Goal: Task Accomplishment & Management: Use online tool/utility

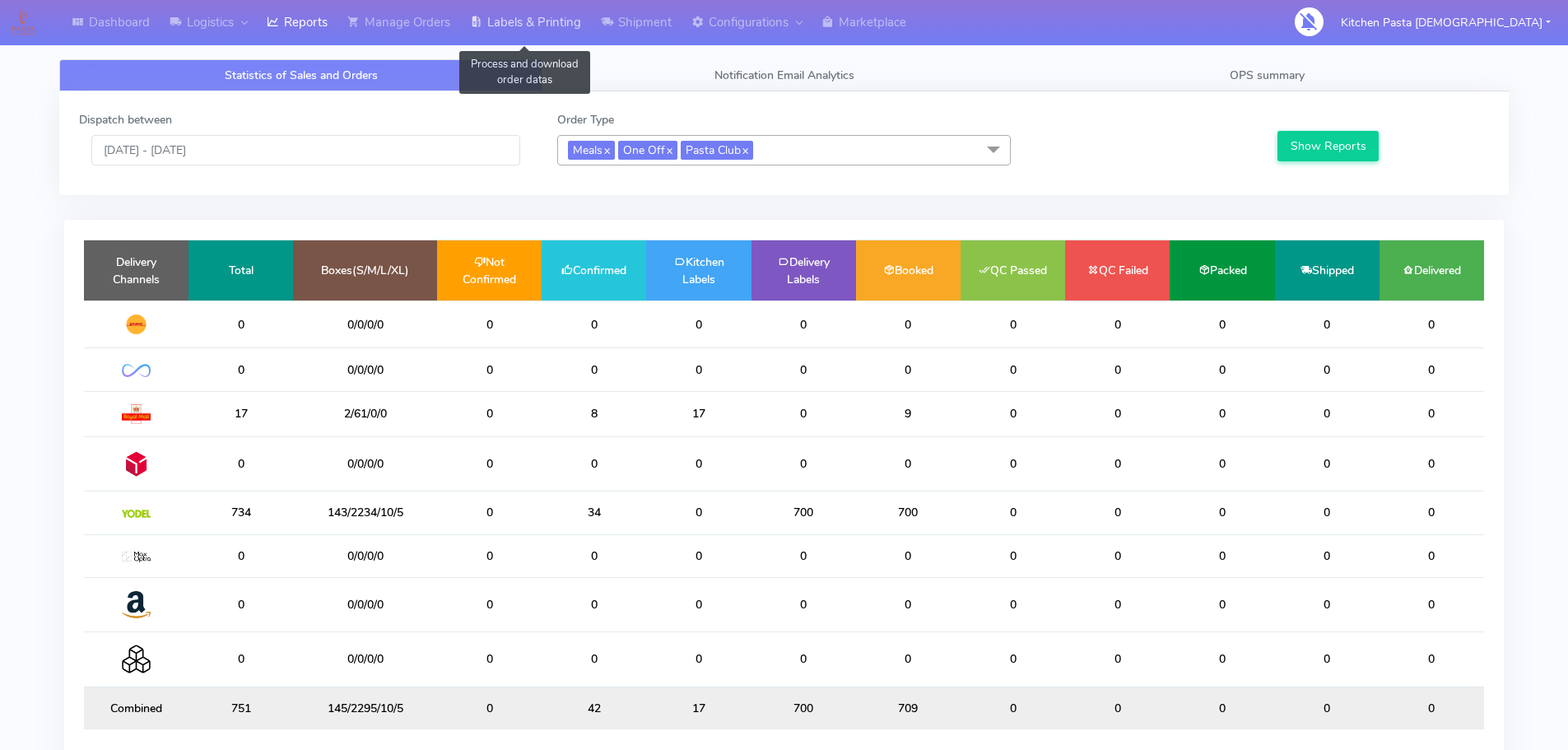
drag, startPoint x: 547, startPoint y: 23, endPoint x: 555, endPoint y: 27, distance: 8.9
click at [547, 23] on link "Labels & Printing" at bounding box center [526, 22] width 131 height 45
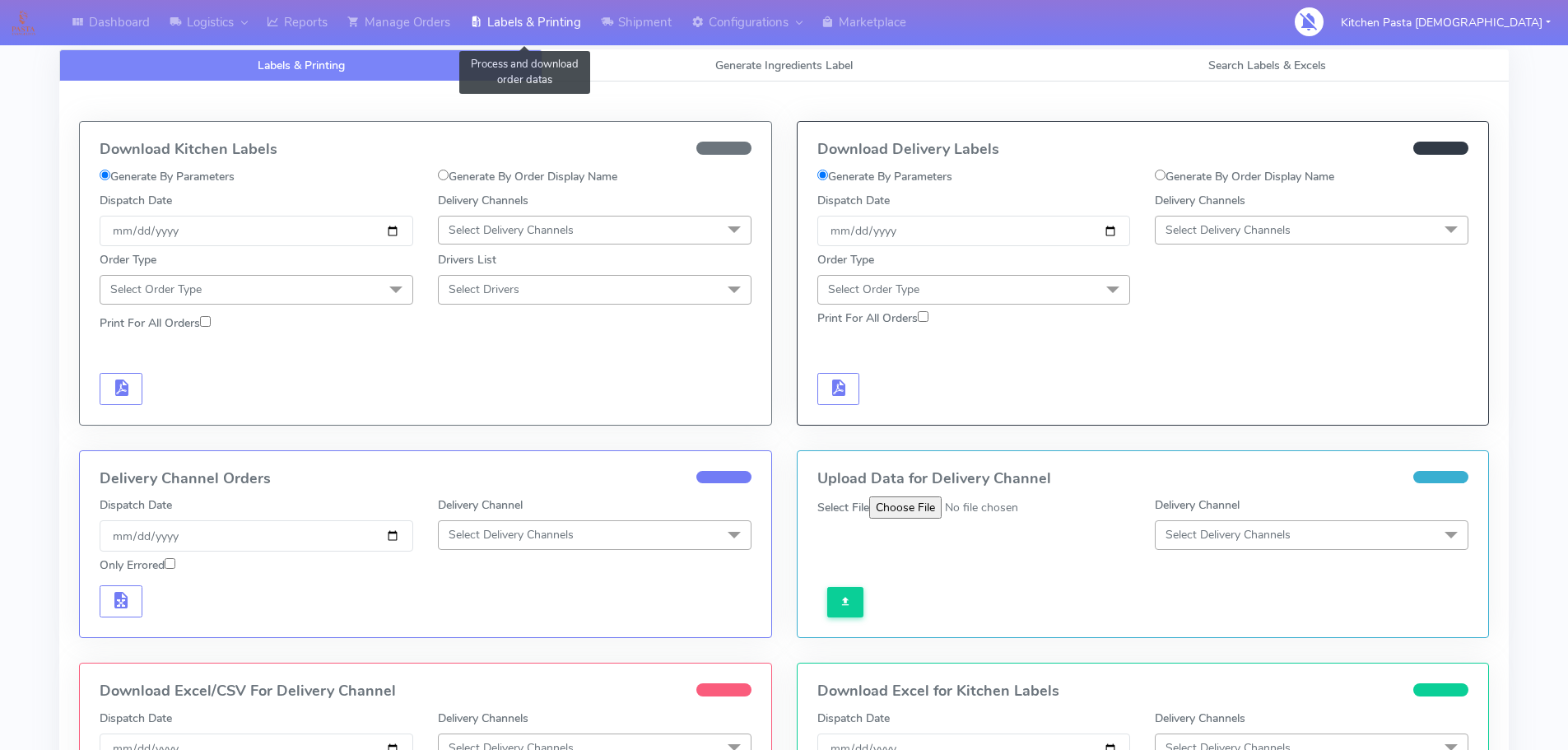
select select
click at [716, 54] on link "Generate Ingredients Label" at bounding box center [784, 65] width 483 height 32
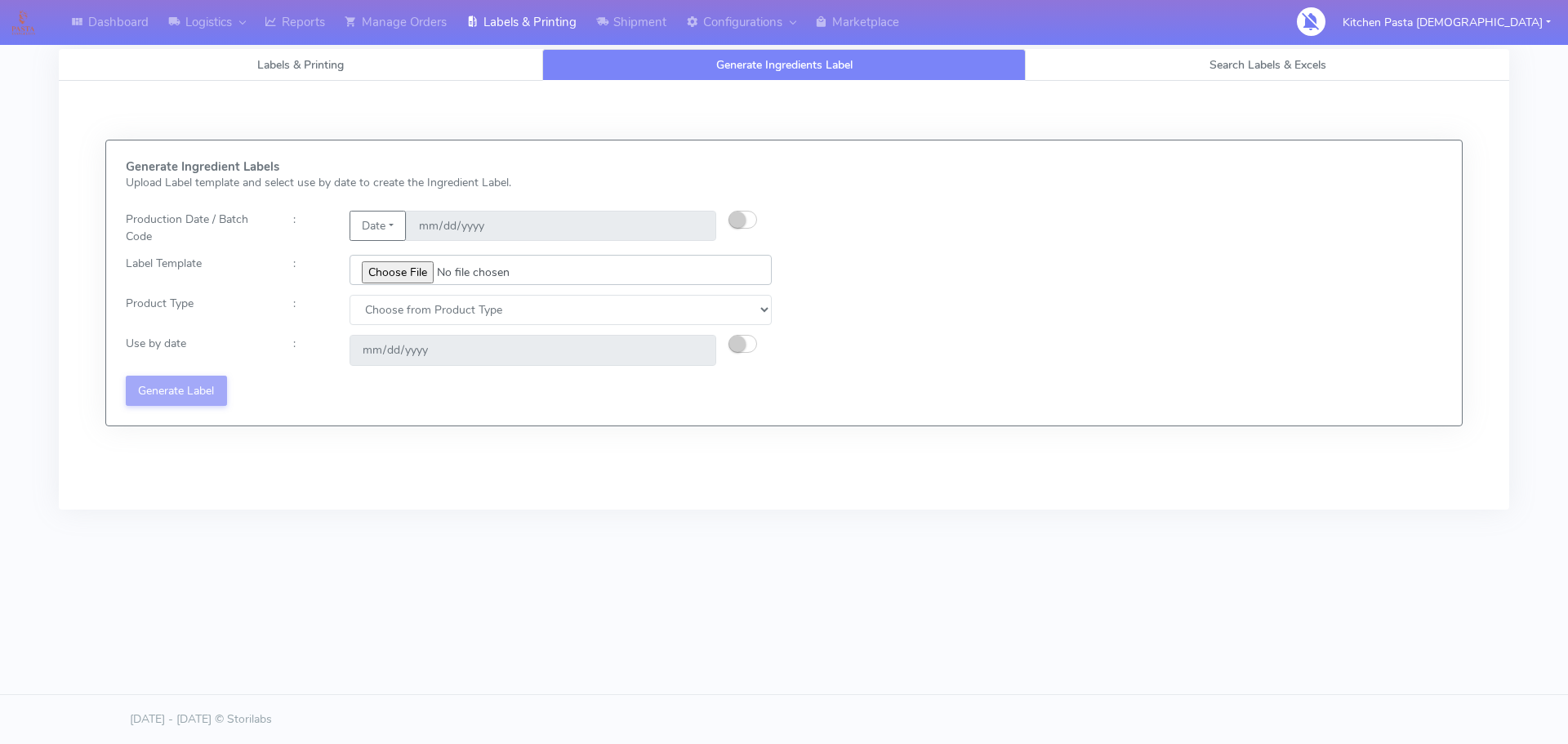
click at [412, 270] on input "file" at bounding box center [561, 270] width 422 height 30
type input "C:\fakepath\Profiteroles V1.jpg"
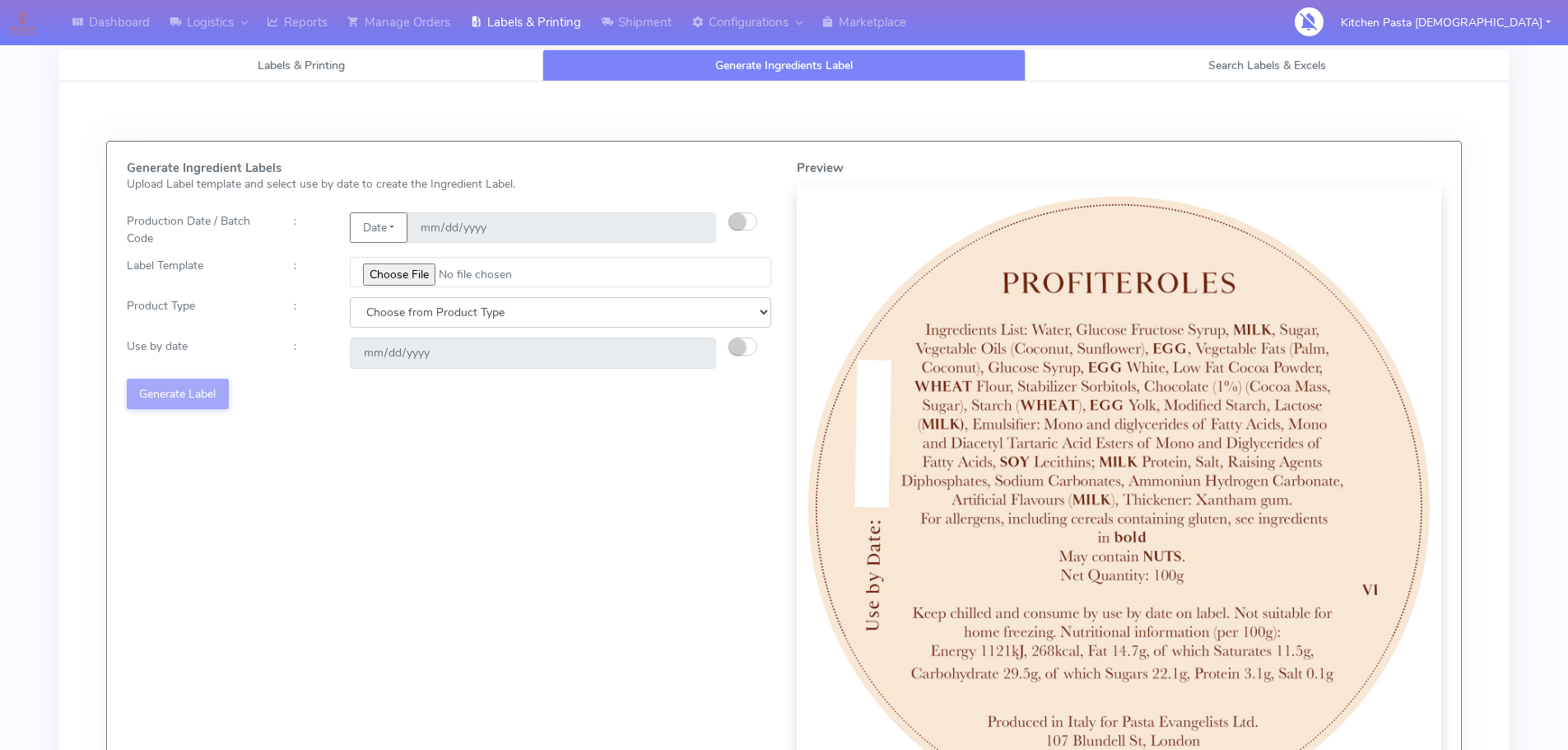
click at [497, 311] on select "Choose from Product Type ECOM ERETAIL CIRCULAR CIRC_DESERTS LASAGNE" at bounding box center [561, 312] width 422 height 31
select select "3"
click at [350, 297] on select "Choose from Product Type ECOM ERETAIL CIRCULAR CIRC_DESERTS LASAGNE" at bounding box center [561, 312] width 422 height 31
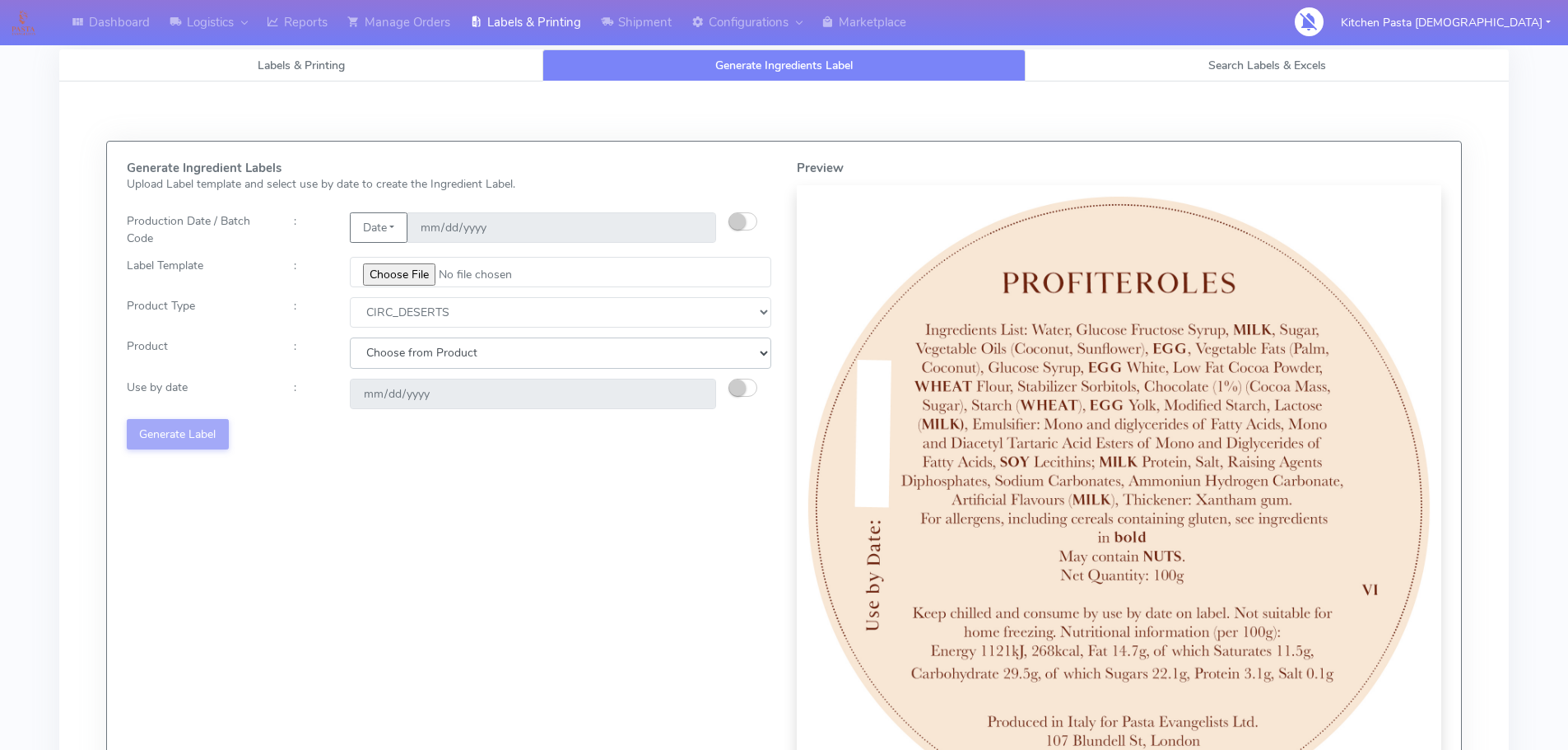
click at [455, 362] on select "Choose from Product CLASSIC_TIRAMISU CREMA_AMARENA PROFITEROLES" at bounding box center [561, 353] width 422 height 31
select select "2"
click at [350, 337] on select "Choose from Product CLASSIC_TIRAMISU CREMA_AMARENA PROFITEROLES" at bounding box center [561, 353] width 422 height 31
type input "2025-09-06"
click at [225, 439] on button "Generate Label" at bounding box center [178, 434] width 102 height 31
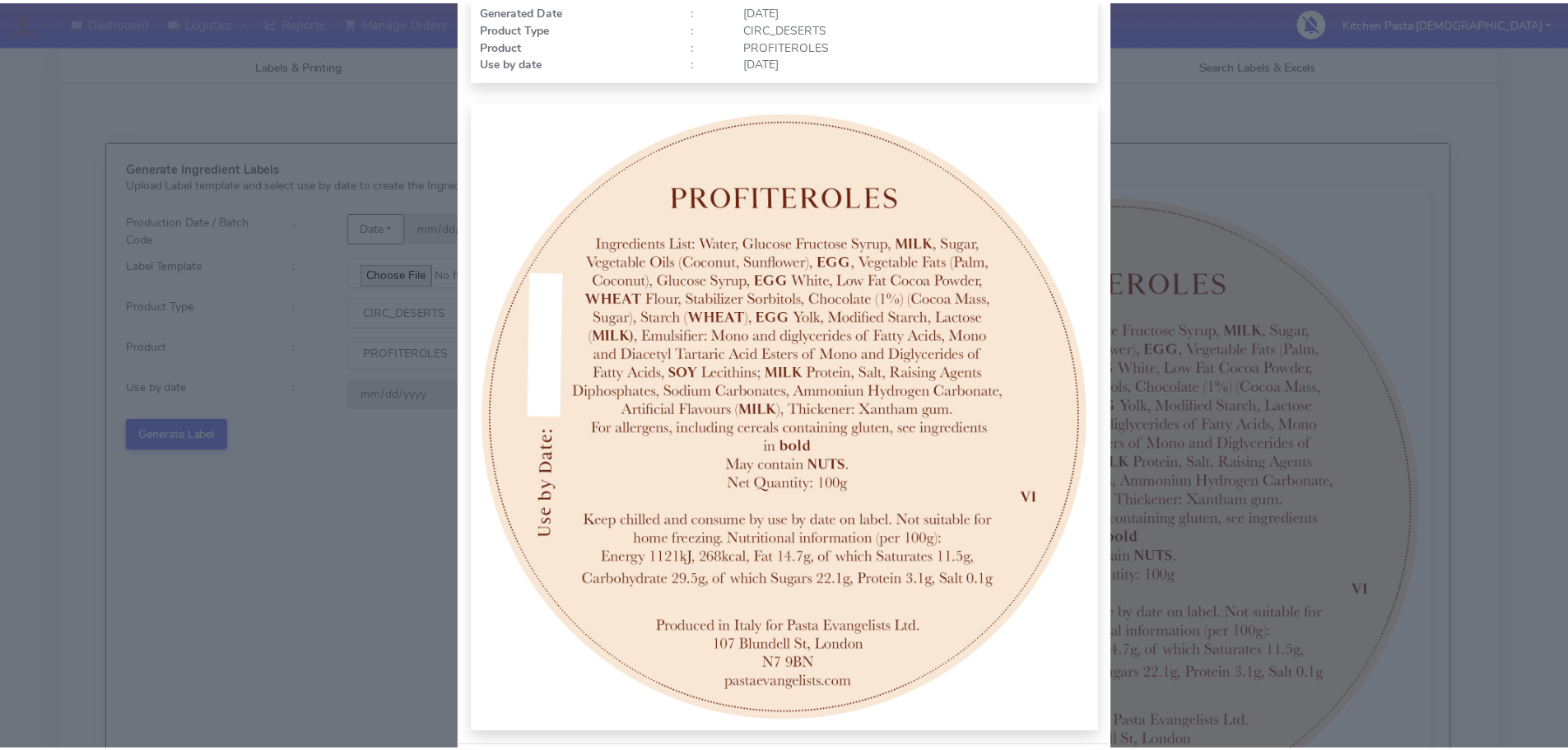
scroll to position [170, 0]
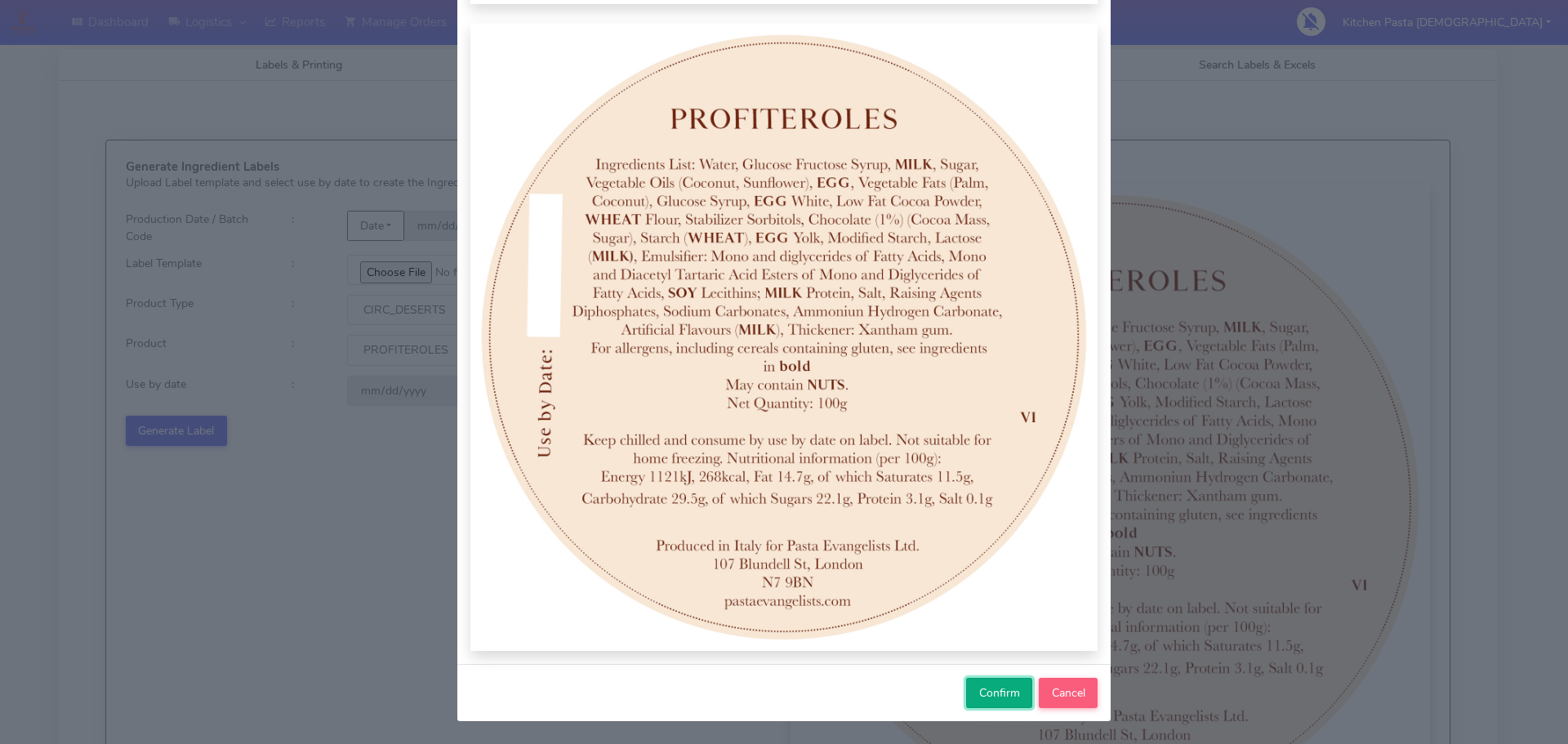
click at [982, 697] on span "Confirm" at bounding box center [999, 692] width 41 height 15
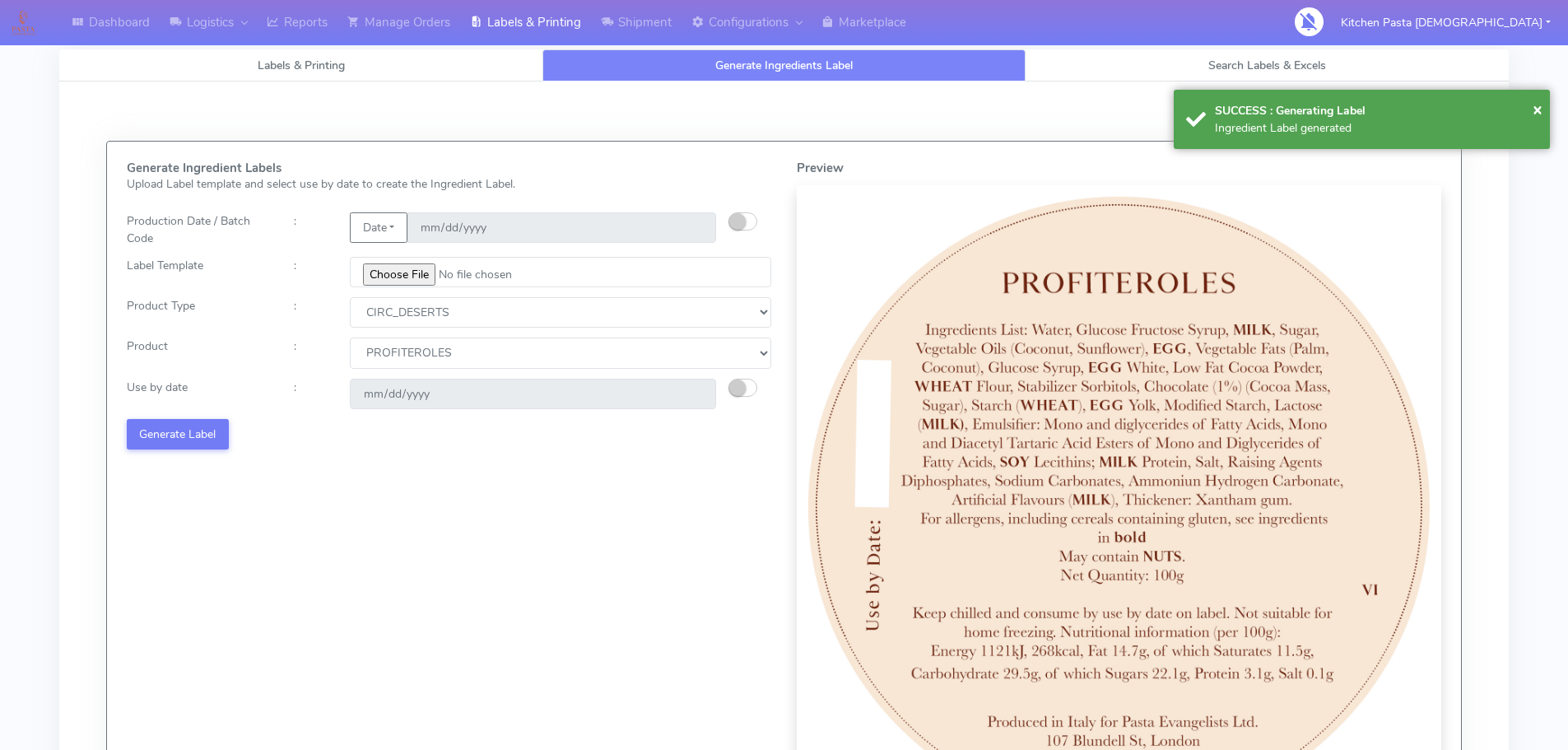
select select
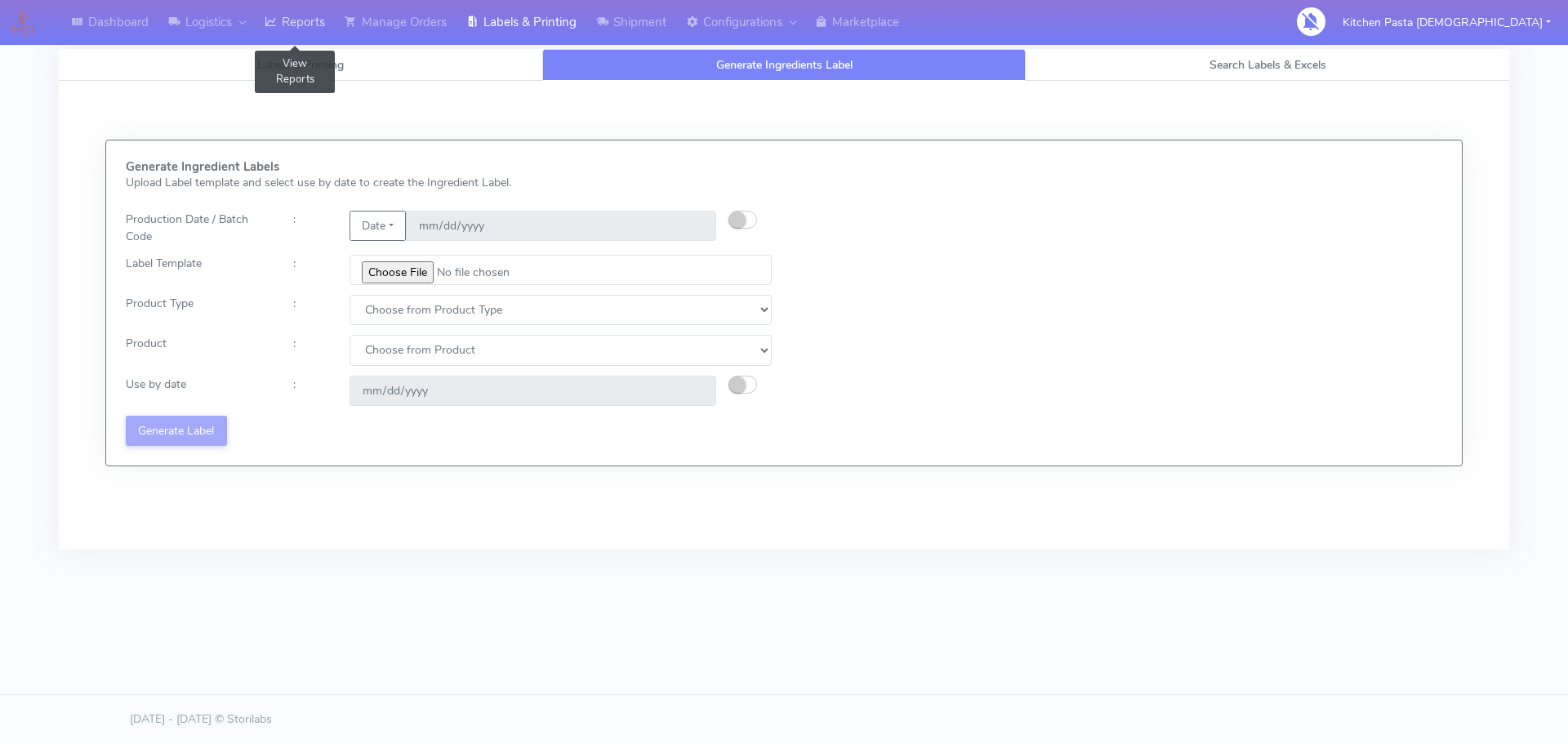
click at [293, 40] on link "Reports" at bounding box center [295, 22] width 80 height 44
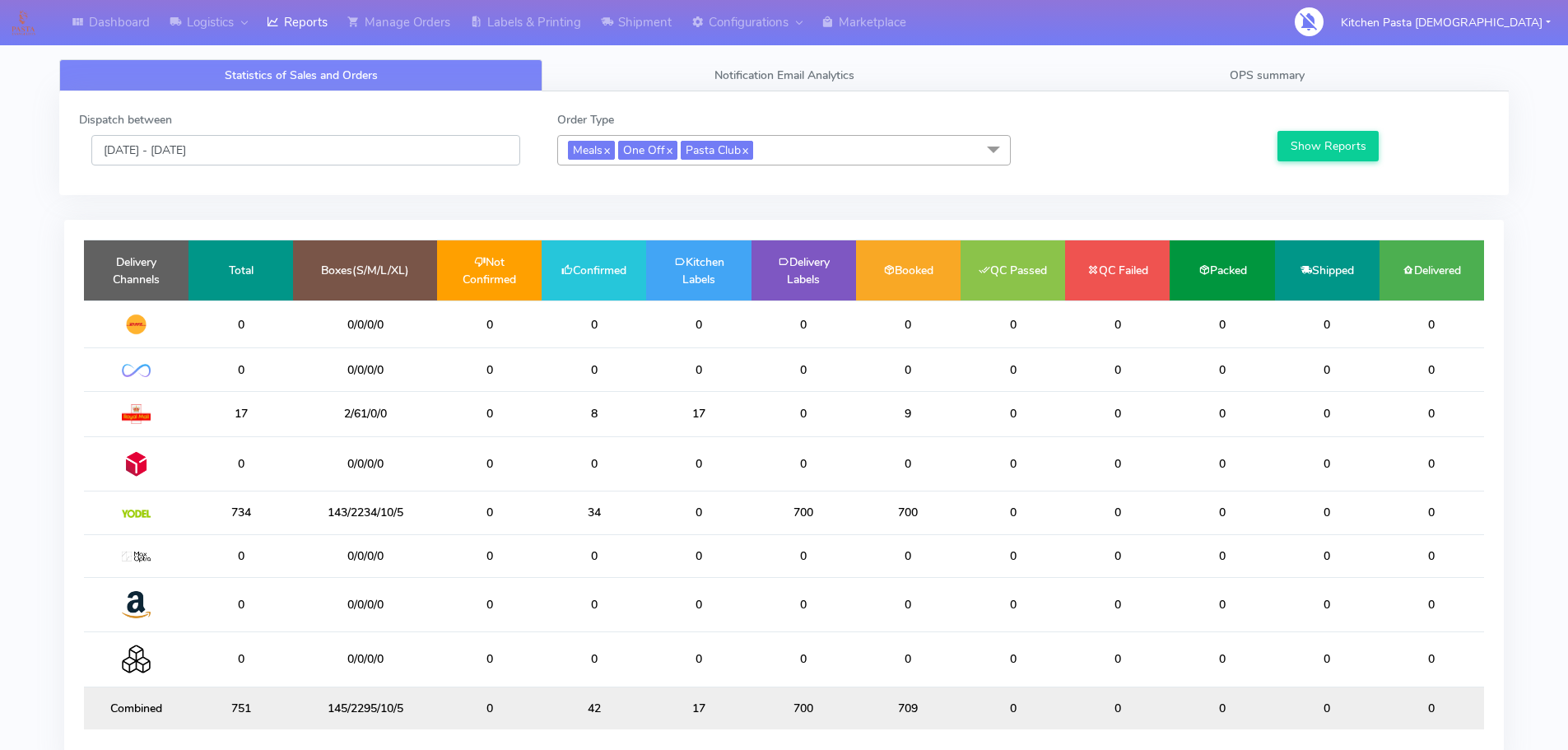
click at [285, 153] on input "[DATE] - [DATE]" at bounding box center [306, 151] width 429 height 31
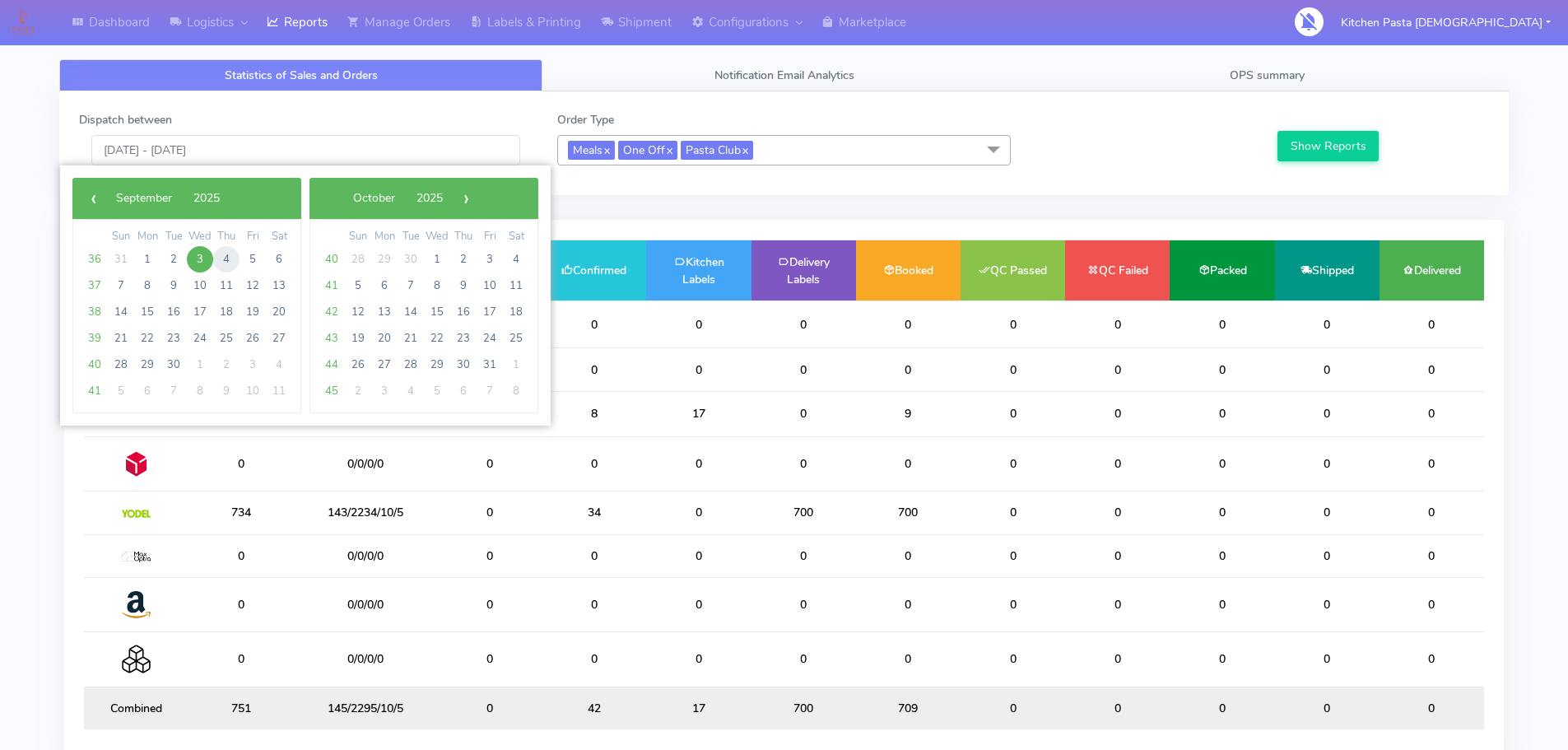
click at [231, 253] on span "4" at bounding box center [226, 258] width 26 height 26
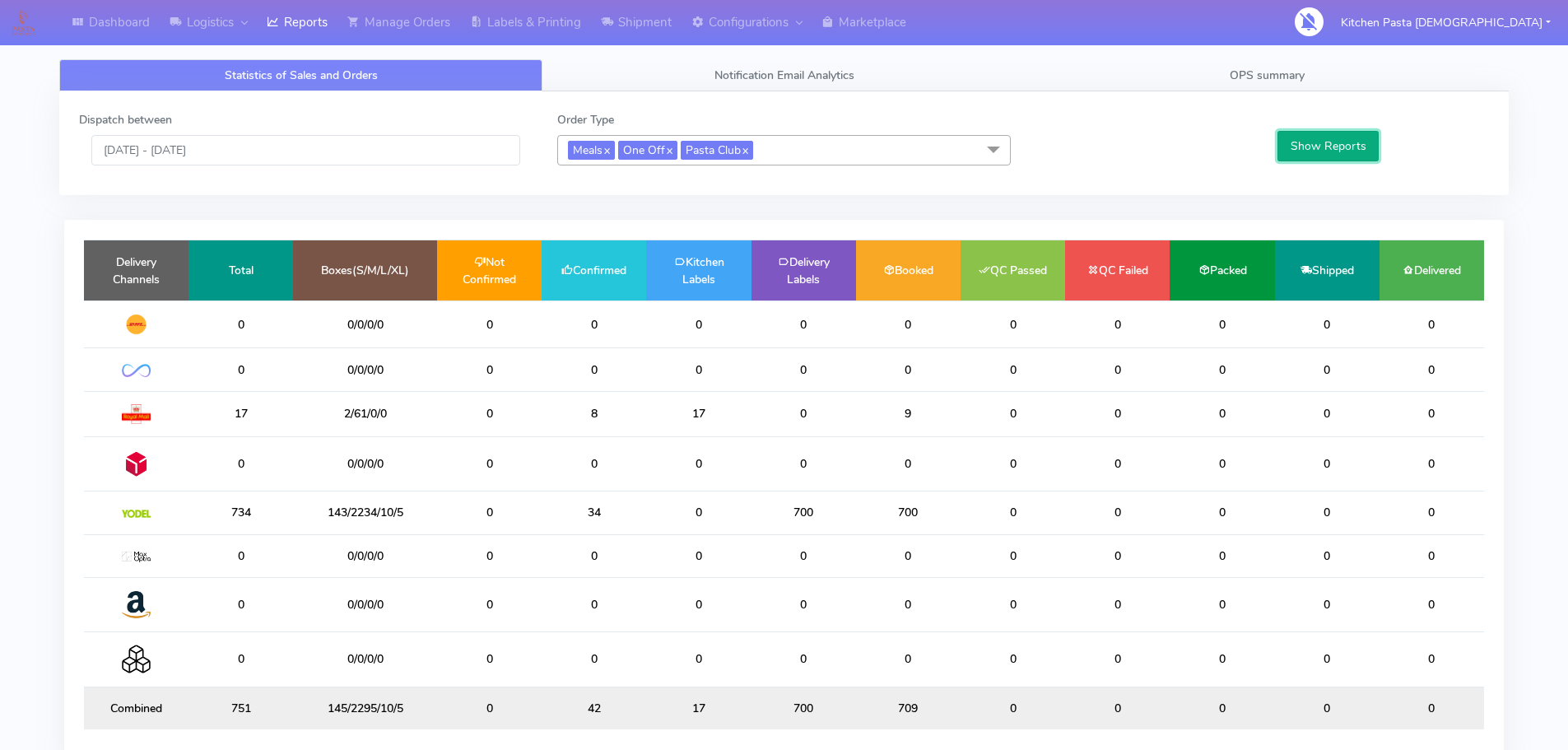
click at [1316, 135] on button "Show Reports" at bounding box center [1328, 146] width 101 height 31
click at [254, 151] on input "04/09/2025 - 04/09/2025" at bounding box center [306, 151] width 429 height 31
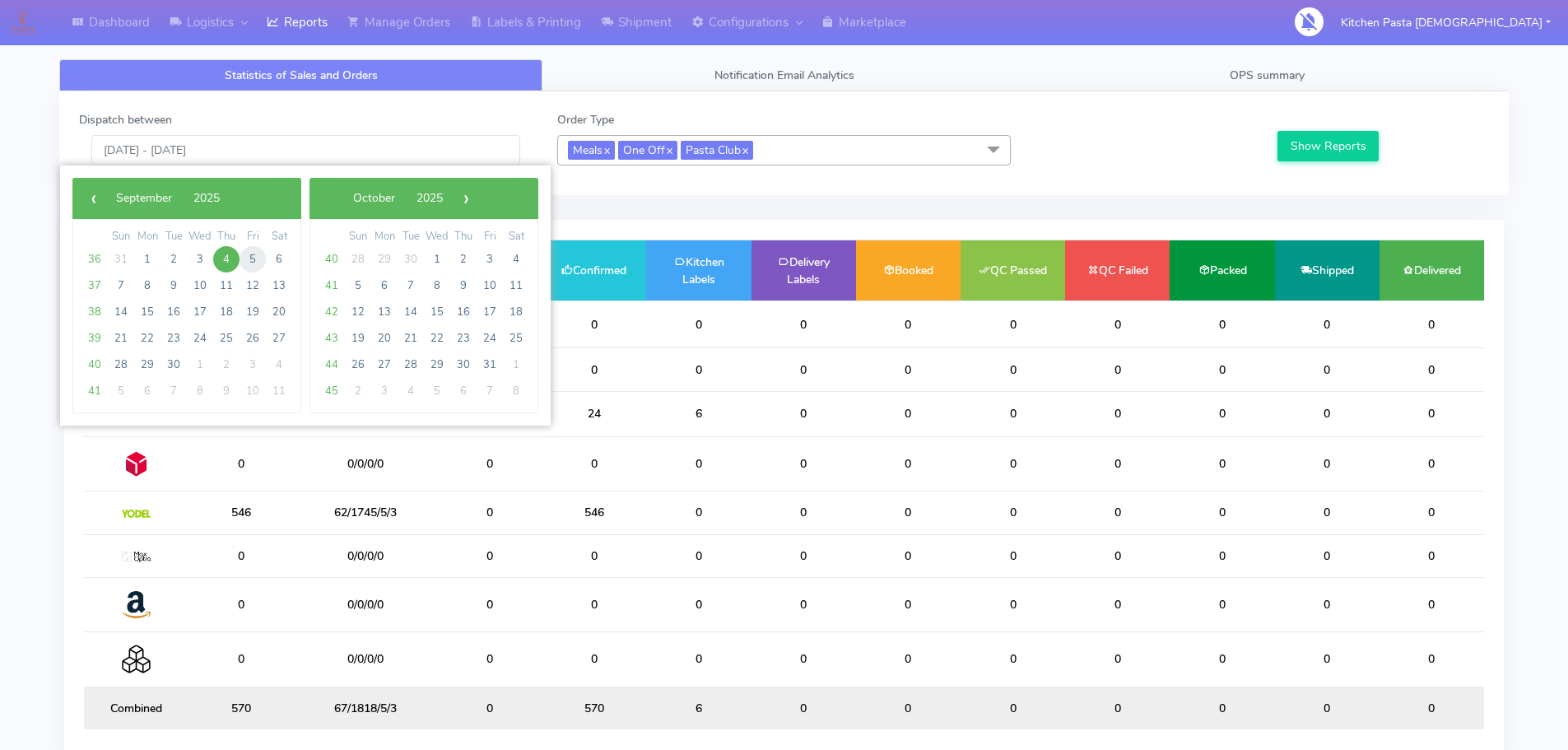
click at [243, 266] on span "5" at bounding box center [252, 258] width 26 height 26
click at [255, 262] on span "5" at bounding box center [252, 258] width 26 height 26
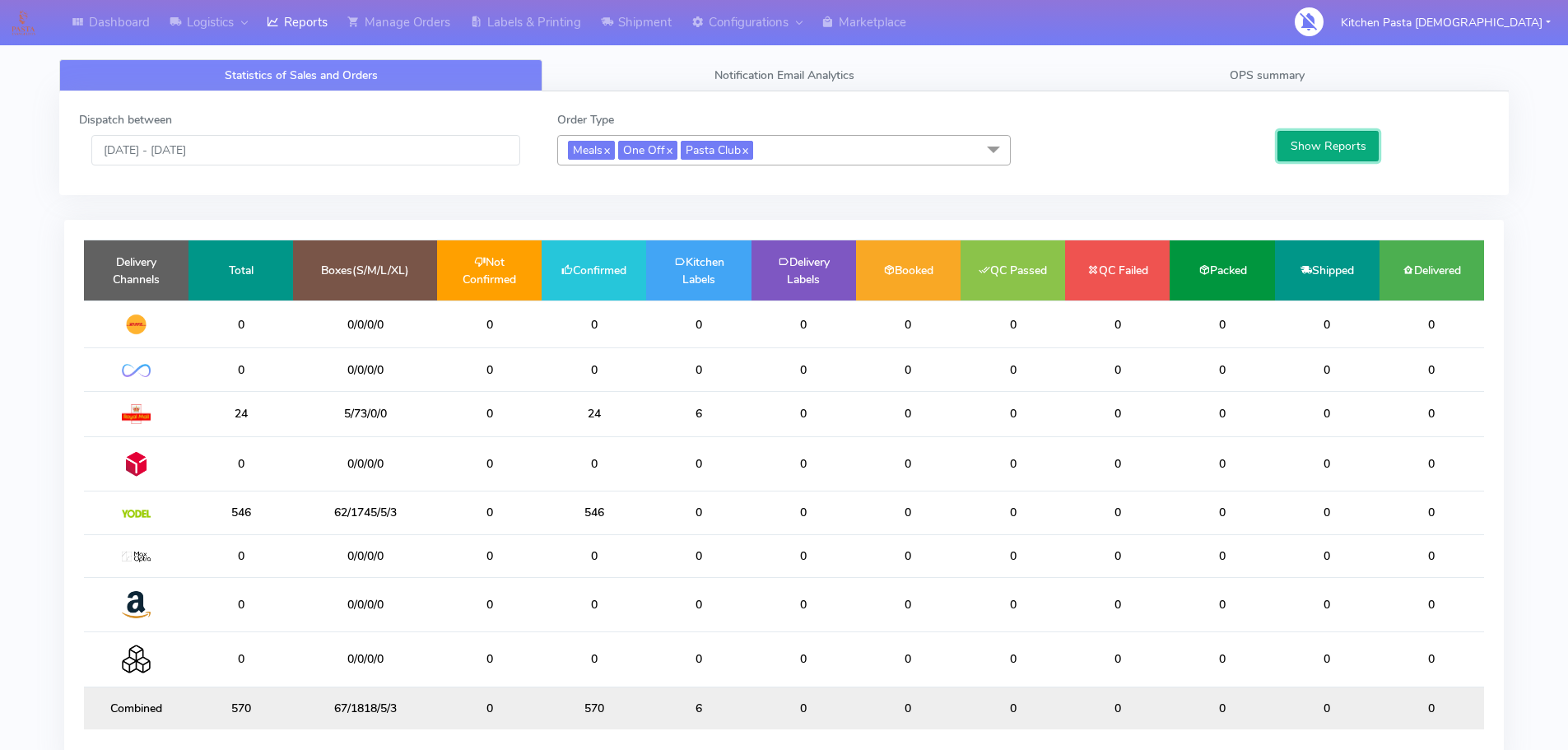
click at [1310, 148] on button "Show Reports" at bounding box center [1328, 146] width 101 height 31
click at [292, 161] on input "05/09/2025 - 05/09/2025" at bounding box center [306, 151] width 429 height 31
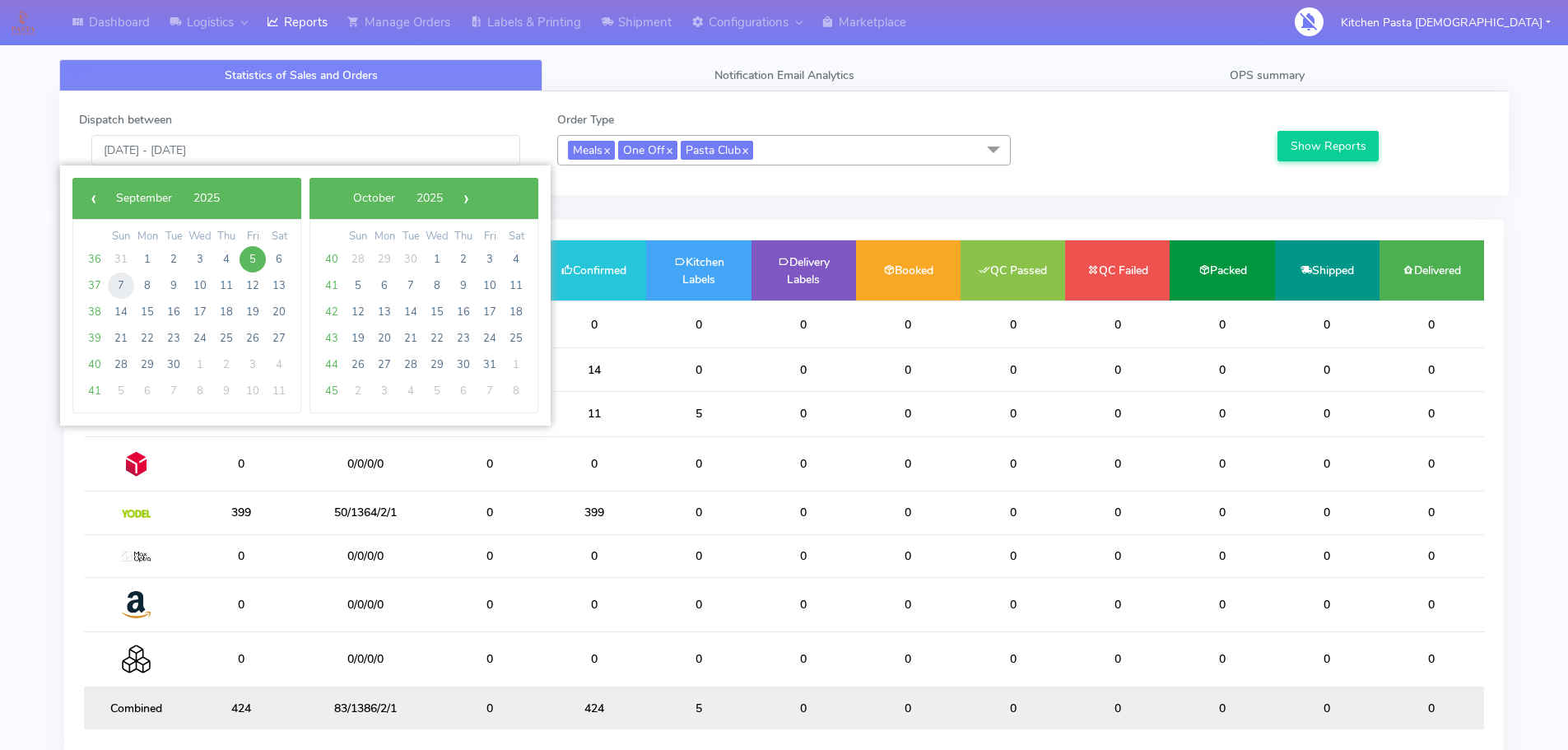
click at [122, 288] on span "7" at bounding box center [120, 285] width 26 height 26
type input "07/09/2025 - 07/09/2025"
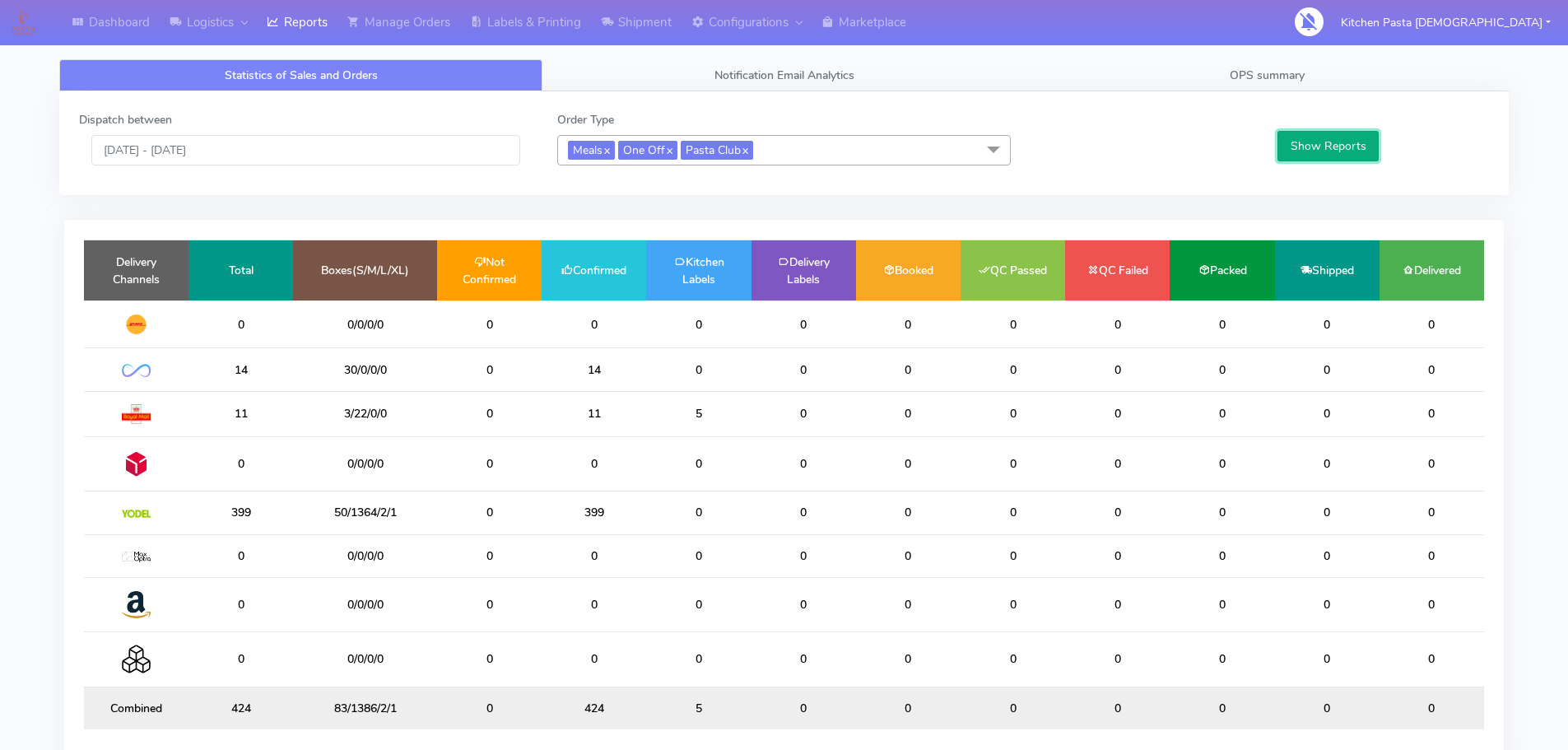
click at [1308, 153] on button "Show Reports" at bounding box center [1328, 146] width 101 height 31
click at [337, 40] on link "Reports" at bounding box center [297, 22] width 81 height 45
